Goal: Task Accomplishment & Management: Manage account settings

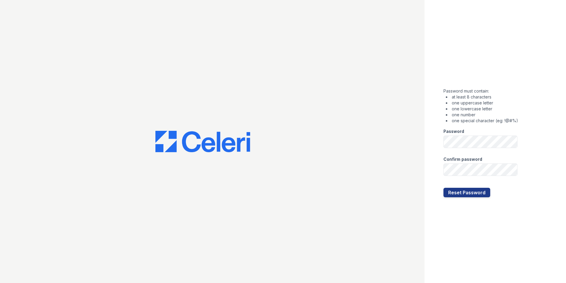
click at [414, 132] on div "Password" at bounding box center [481, 130] width 75 height 12
click at [414, 149] on form "Password must contain: at least 8 characters one uppercase letter one lowercase…" at bounding box center [481, 141] width 75 height 111
click at [402, 147] on div "Password must contain: at least 8 characters one uppercase letter one lowercase…" at bounding box center [283, 141] width 566 height 283
click at [414, 194] on button "Reset Password" at bounding box center [467, 192] width 47 height 9
click at [414, 191] on button "Reset Password" at bounding box center [467, 192] width 47 height 9
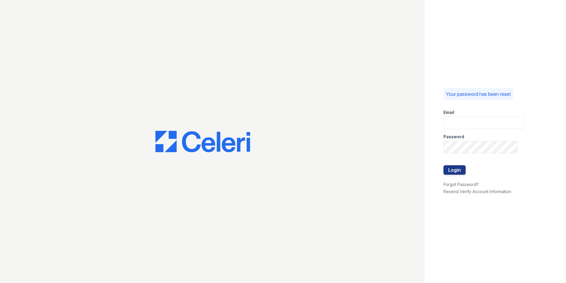
type input "[DOMAIN_NAME][EMAIL_ADDRESS][DOMAIN_NAME]"
click at [468, 171] on form "Email [DOMAIN_NAME][EMAIL_ADDRESS][DOMAIN_NAME] Password Login" at bounding box center [484, 143] width 81 height 76
click at [467, 172] on form "Email [DOMAIN_NAME][EMAIL_ADDRESS][DOMAIN_NAME] Password Login" at bounding box center [484, 143] width 81 height 76
click at [463, 172] on button "Login" at bounding box center [455, 169] width 22 height 9
